Goal: Find contact information: Find contact information

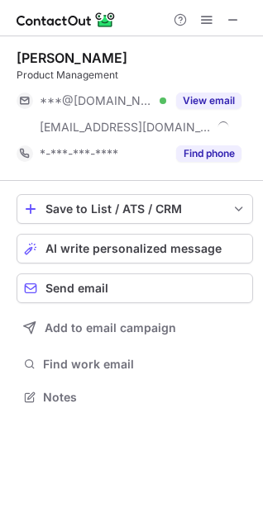
scroll to position [386, 263]
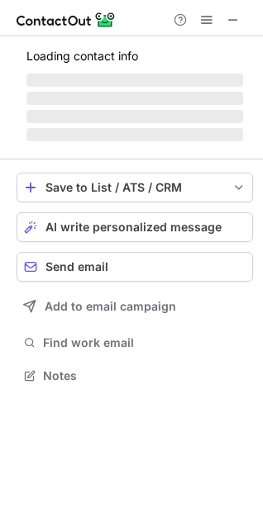
scroll to position [360, 263]
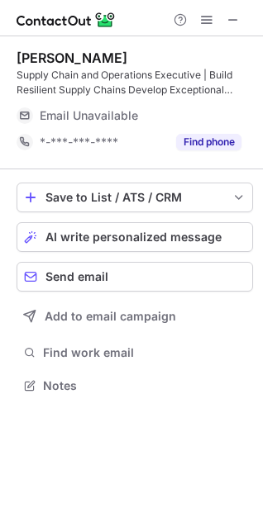
scroll to position [365, 263]
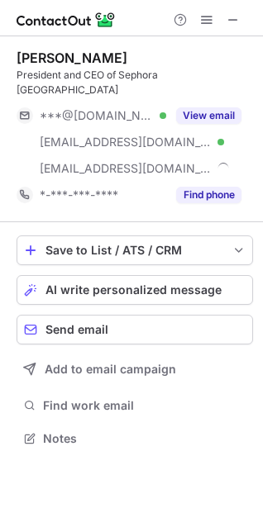
scroll to position [413, 263]
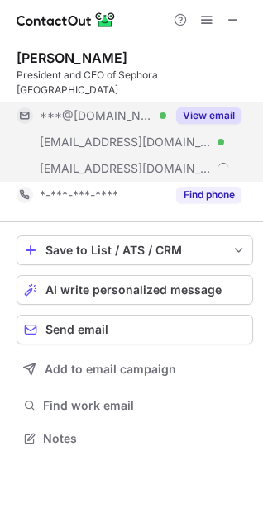
click at [201, 107] on button "View email" at bounding box center [208, 115] width 65 height 17
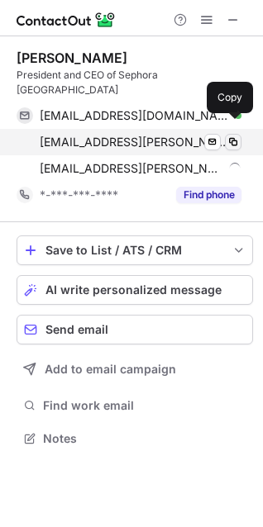
click at [236, 136] on span at bounding box center [233, 142] width 13 height 13
